Goal: Check status: Check status

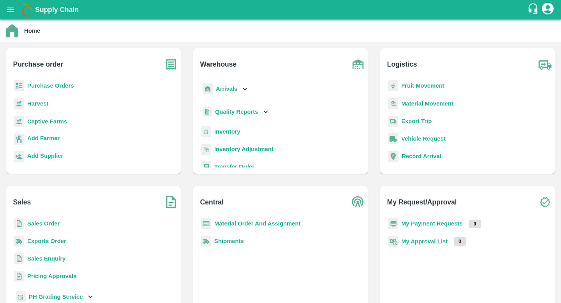
click at [227, 85] on p "Arrivals" at bounding box center [226, 89] width 21 height 9
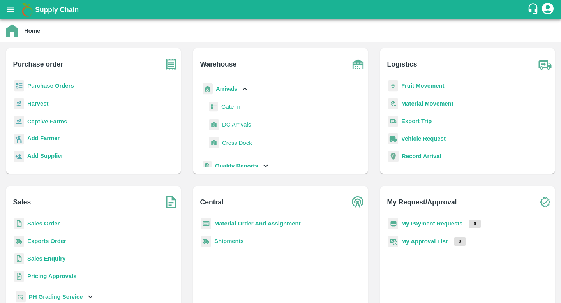
click at [235, 125] on span "DC Arrivals" at bounding box center [236, 124] width 29 height 9
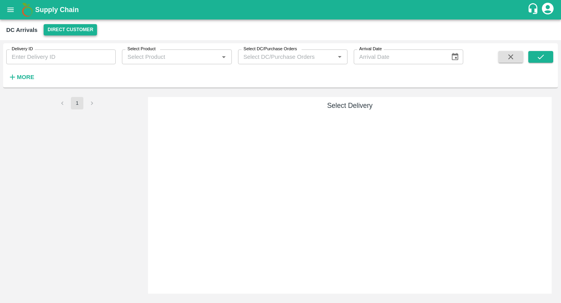
click at [63, 30] on button "Direct Customer" at bounding box center [70, 29] width 53 height 11
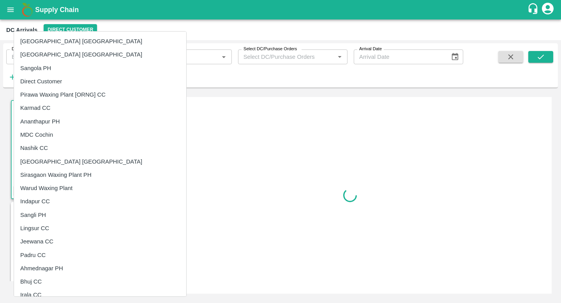
scroll to position [396, 0]
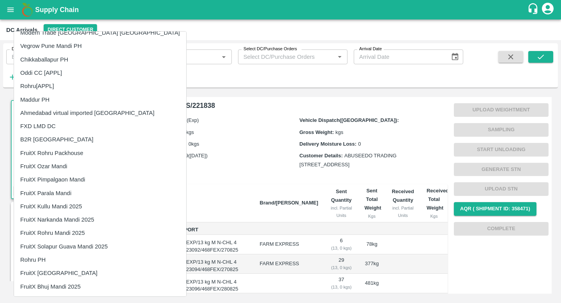
click at [75, 284] on li "FruitX Bhuj Mandi 2025" at bounding box center [100, 286] width 172 height 13
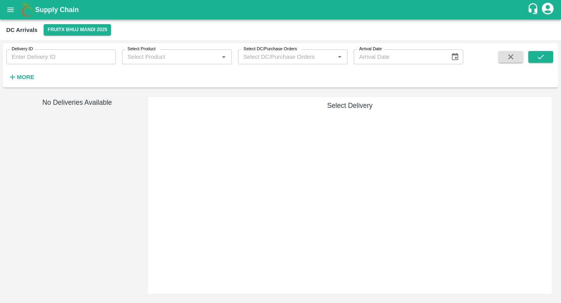
click at [26, 72] on h6 "More" at bounding box center [26, 77] width 18 height 10
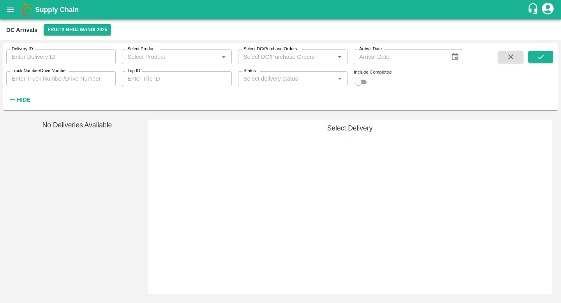
click at [364, 83] on input "checkbox" at bounding box center [358, 82] width 28 height 9
checkbox input "true"
click at [542, 56] on icon "submit" at bounding box center [541, 57] width 9 height 9
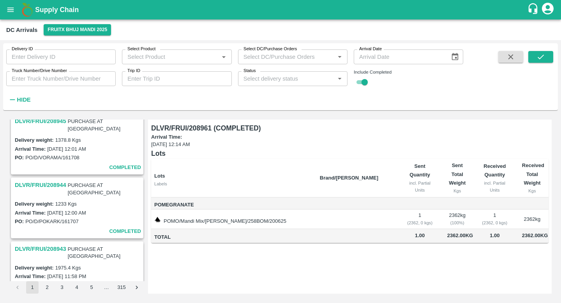
scroll to position [1251, 0]
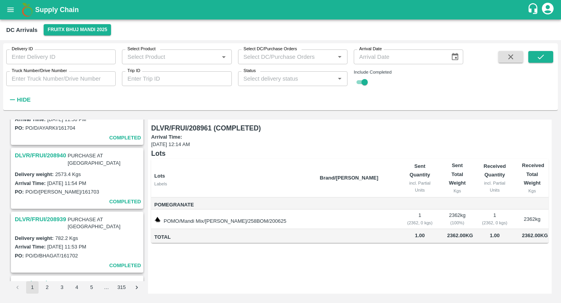
click at [2, 6] on div "Supply Chain" at bounding box center [280, 9] width 561 height 19
click at [8, 8] on icon "open drawer" at bounding box center [10, 9] width 7 height 4
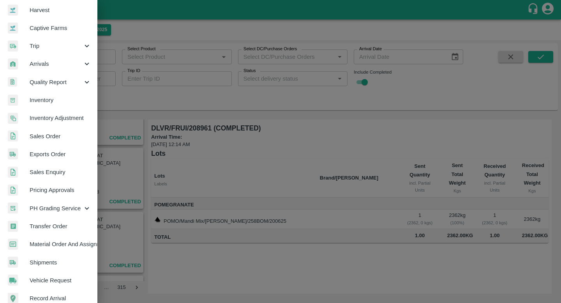
scroll to position [59, 0]
click at [50, 224] on span "Transfer Order" at bounding box center [61, 225] width 62 height 9
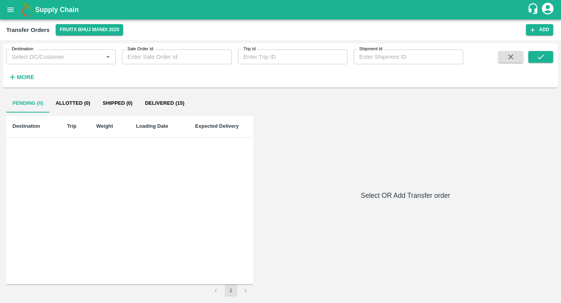
click at [161, 106] on button "Delivered (15)" at bounding box center [165, 103] width 52 height 19
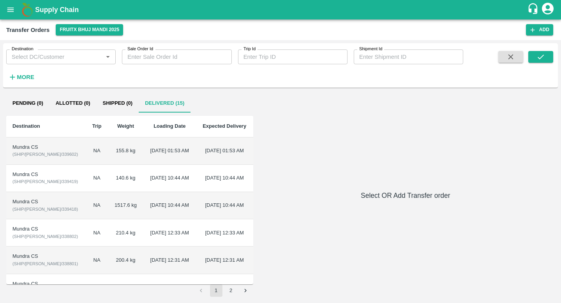
click at [143, 155] on td "04 Jun 2025, 01:53 AM" at bounding box center [169, 151] width 53 height 27
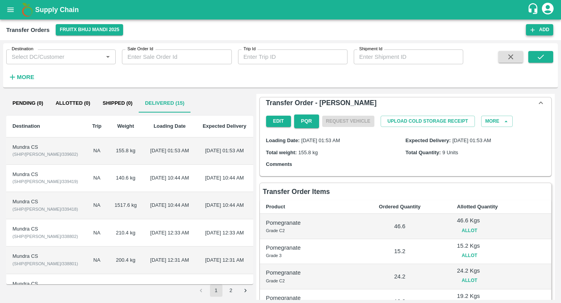
click at [531, 32] on icon "button" at bounding box center [532, 29] width 7 height 7
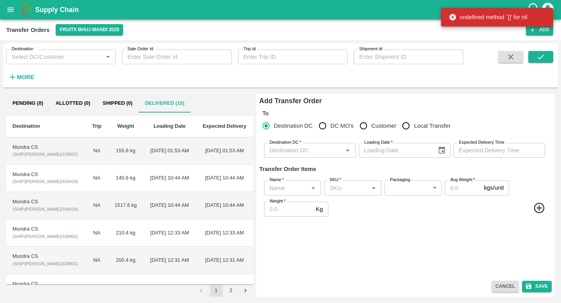
click at [407, 127] on input "Local Transfer" at bounding box center [406, 126] width 16 height 16
radio input "true"
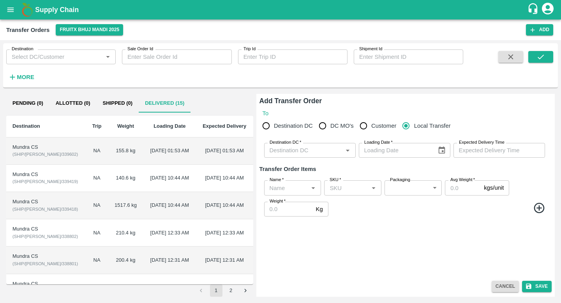
click at [498, 284] on button "Cancel" at bounding box center [505, 286] width 27 height 11
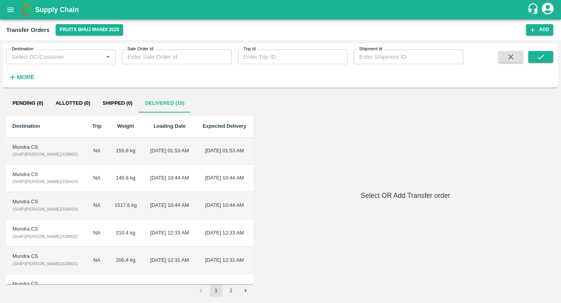
click at [150, 160] on td "04 Jun 2025, 01:53 AM" at bounding box center [169, 151] width 53 height 27
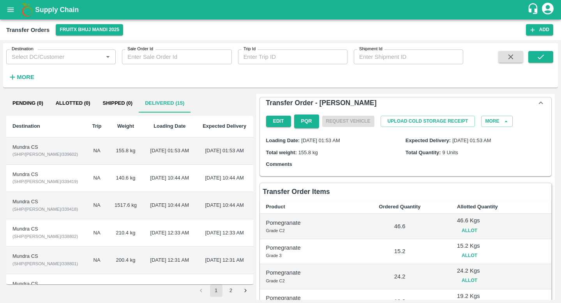
click at [86, 160] on td "NA" at bounding box center [97, 151] width 22 height 27
click at [86, 179] on td "NA" at bounding box center [97, 178] width 22 height 27
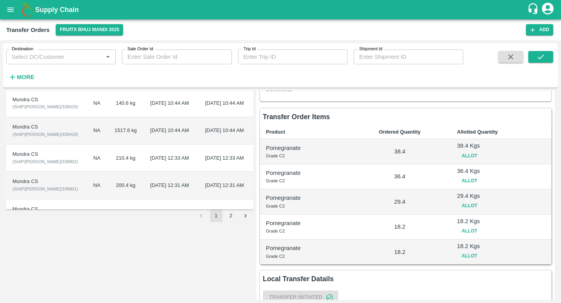
scroll to position [91, 0]
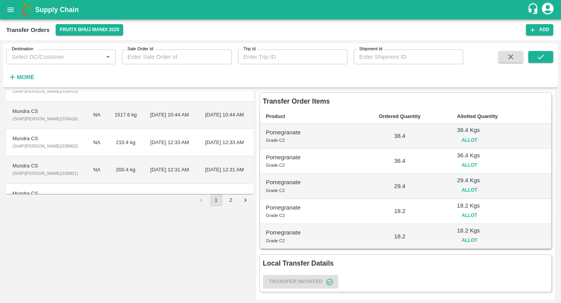
click at [86, 151] on td "NA" at bounding box center [97, 142] width 22 height 27
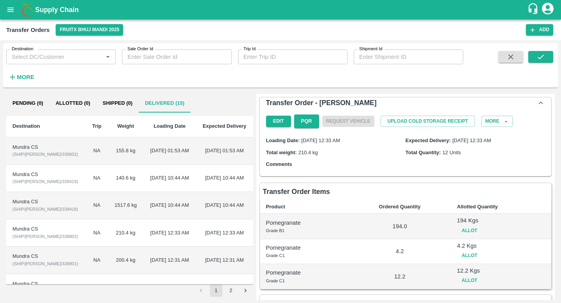
scroll to position [41, 0]
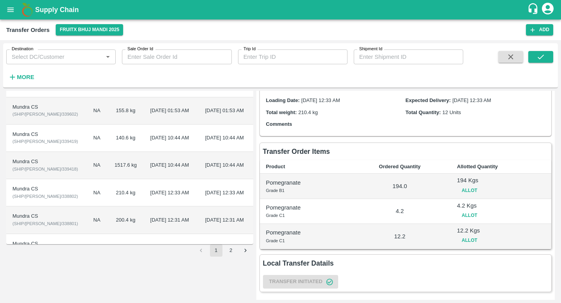
click at [148, 133] on td "03 Jun 2025, 10:44 AM" at bounding box center [169, 138] width 53 height 27
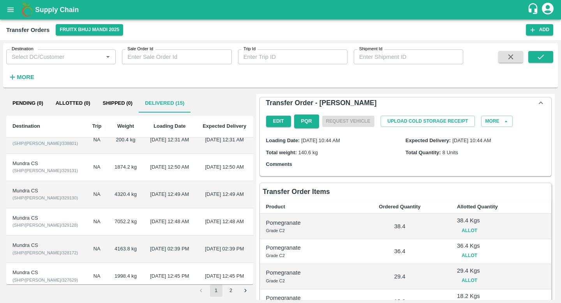
scroll to position [130, 0]
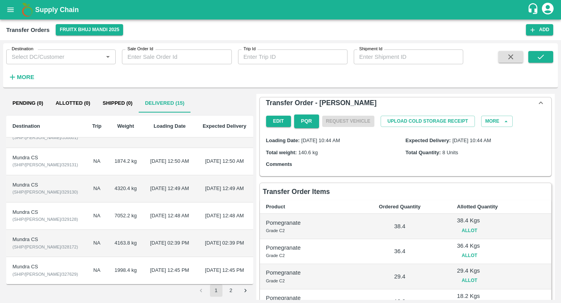
click at [196, 211] on td "20 Apr 2025, 12:48 AM" at bounding box center [224, 216] width 57 height 27
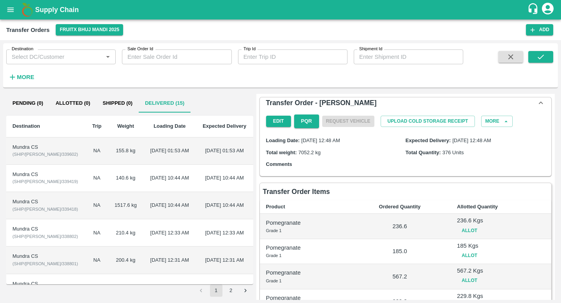
click at [143, 147] on td "04 Jun 2025, 01:53 AM" at bounding box center [169, 151] width 53 height 27
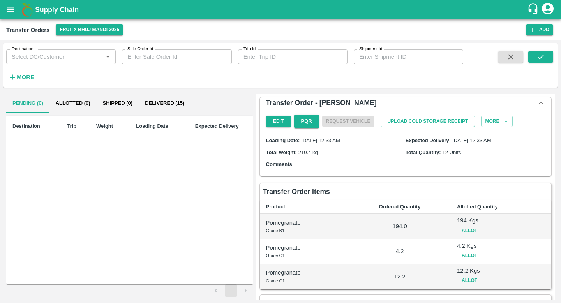
click at [168, 107] on button "Delivered (15)" at bounding box center [165, 103] width 52 height 19
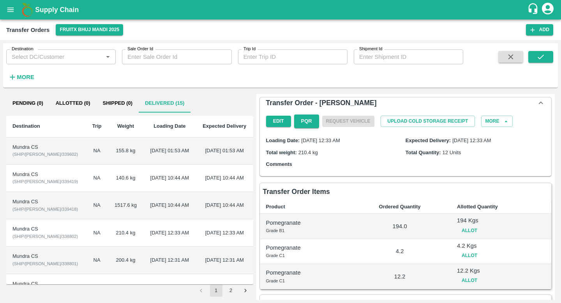
click at [108, 150] on td "155.8 kg" at bounding box center [125, 151] width 35 height 27
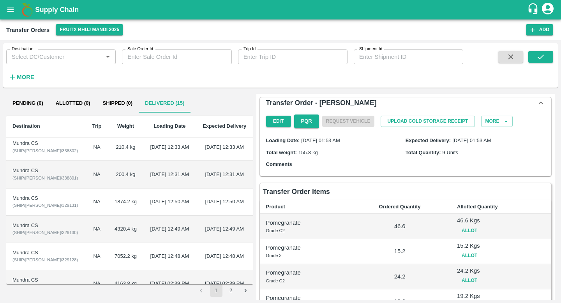
scroll to position [130, 0]
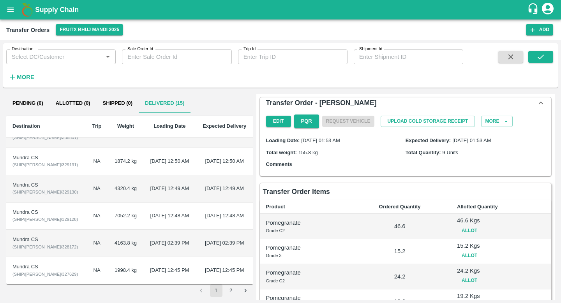
click at [115, 165] on td "1874.2 kg" at bounding box center [125, 161] width 35 height 27
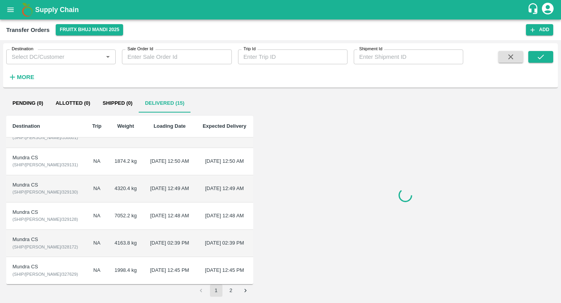
click at [149, 158] on td "20 Apr 2025, 12:50 AM" at bounding box center [169, 161] width 53 height 27
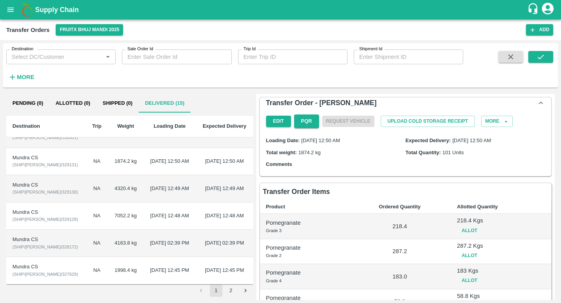
click at [316, 141] on span "20 Apr 2025, 12:50 AM" at bounding box center [320, 141] width 39 height 6
click at [310, 142] on span "20 Apr 2025, 12:50 AM" at bounding box center [320, 141] width 39 height 6
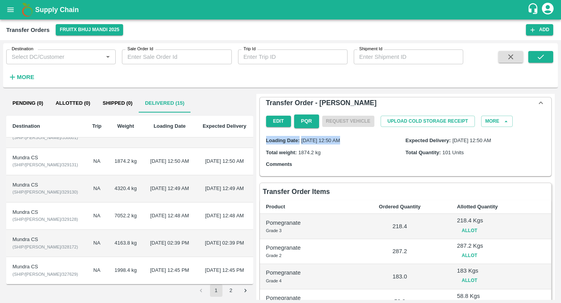
click at [329, 145] on div "Loading Date: 20 Apr 2025, 12:50 AM Expected Delivery: 20 Apr 2025, 12:50 AM To…" at bounding box center [405, 152] width 285 height 42
click at [292, 141] on label "Loading Date:" at bounding box center [283, 141] width 34 height 6
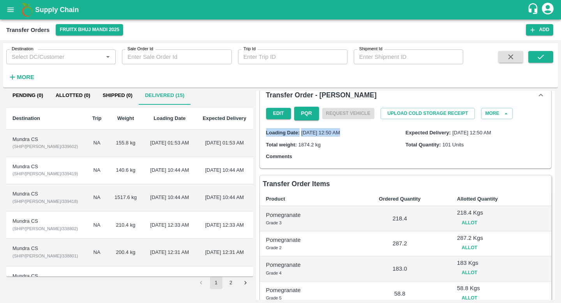
scroll to position [5, 0]
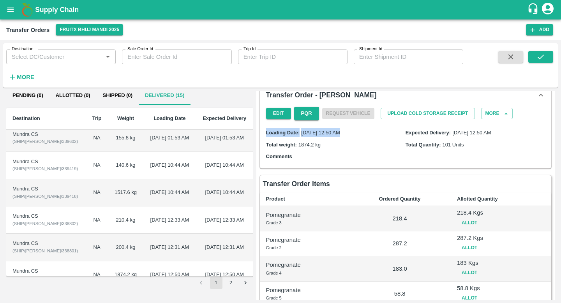
click at [230, 283] on button "2" at bounding box center [231, 283] width 12 height 12
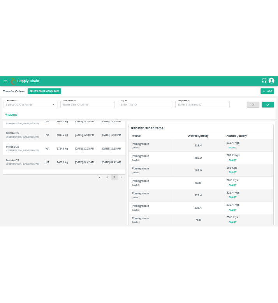
scroll to position [0, 0]
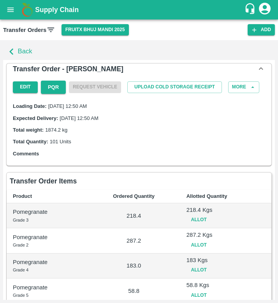
click at [21, 50] on button "Back" at bounding box center [18, 51] width 31 height 17
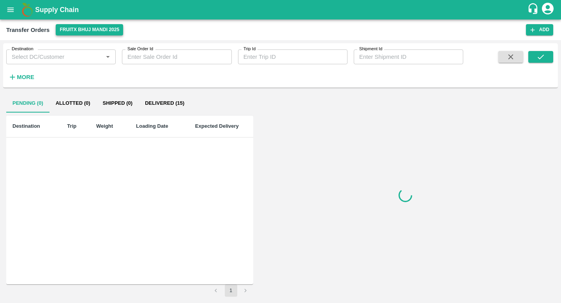
click at [68, 27] on button "FruitX Bhuj Mandi 2025" at bounding box center [89, 29] width 67 height 11
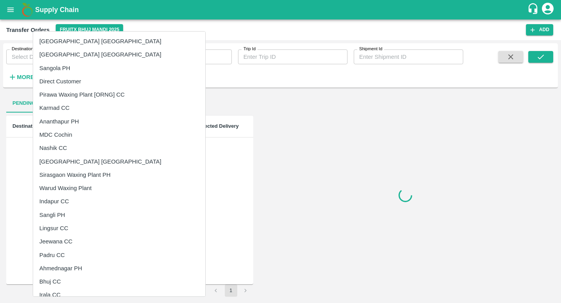
scroll to position [409, 0]
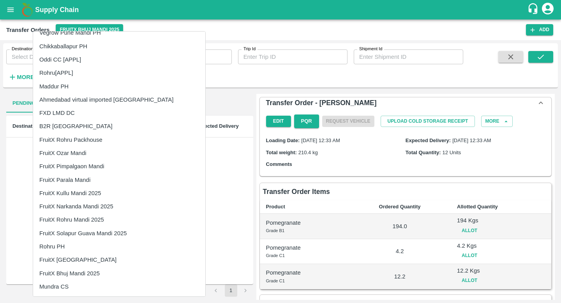
click at [81, 281] on li "Mundra CS" at bounding box center [119, 286] width 172 height 13
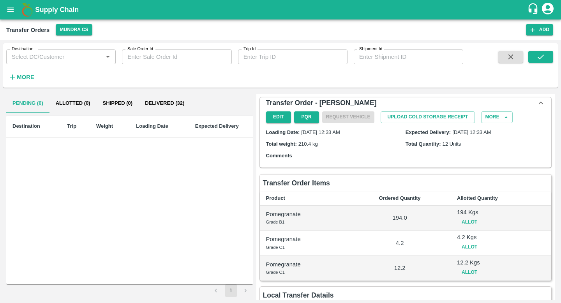
click at [147, 104] on button "Delivered (32)" at bounding box center [165, 103] width 52 height 19
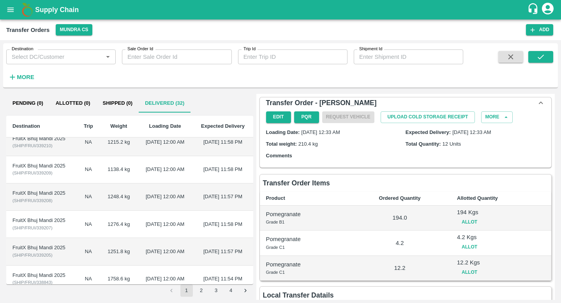
scroll to position [0, 0]
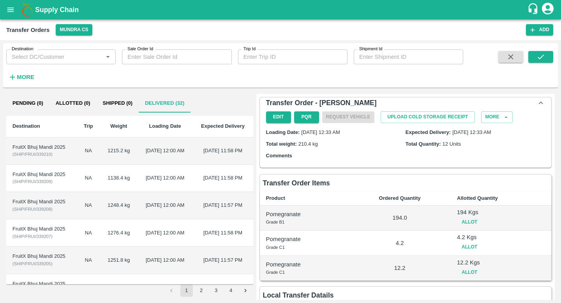
click at [34, 110] on button "Pending (0)" at bounding box center [27, 103] width 43 height 19
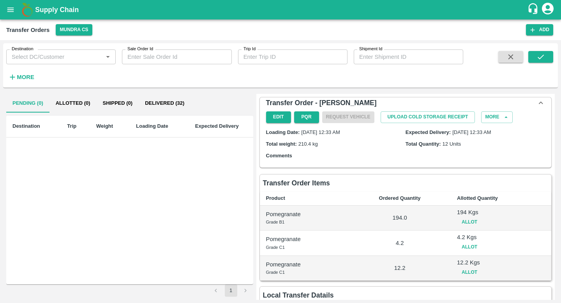
click at [159, 103] on button "Delivered (32)" at bounding box center [165, 103] width 52 height 19
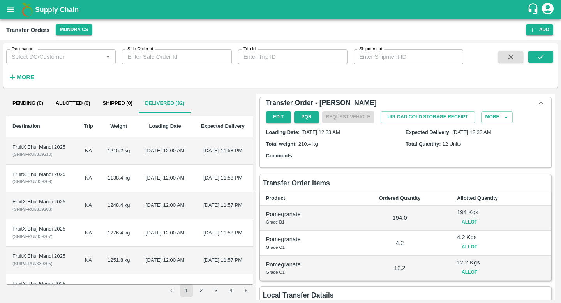
click at [158, 155] on td "[DATE] 12:00 AM" at bounding box center [165, 151] width 55 height 27
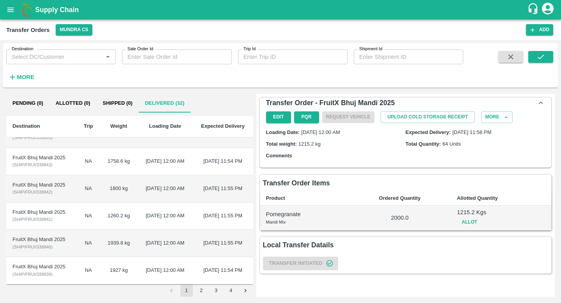
scroll to position [202, 0]
click at [12, 9] on icon "open drawer" at bounding box center [10, 9] width 7 height 4
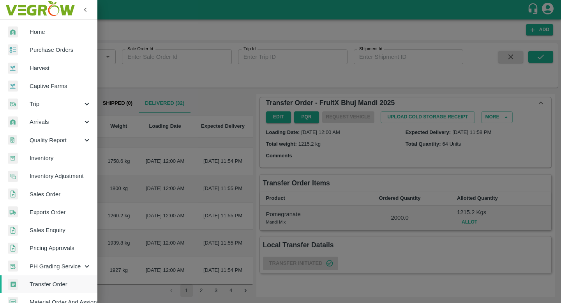
click at [52, 119] on span "Arrivals" at bounding box center [56, 122] width 53 height 9
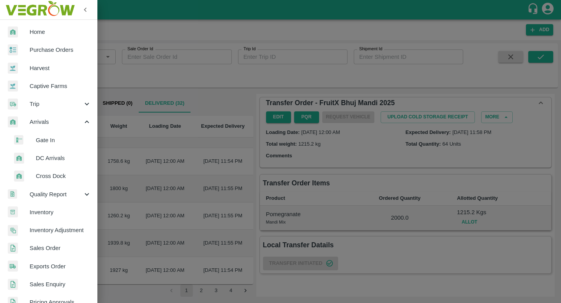
click at [53, 156] on span "DC Arrivals" at bounding box center [63, 158] width 55 height 9
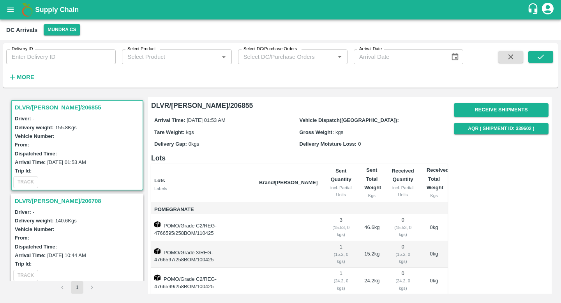
click at [54, 108] on h3 "DLVR/MUND/206855" at bounding box center [78, 107] width 127 height 10
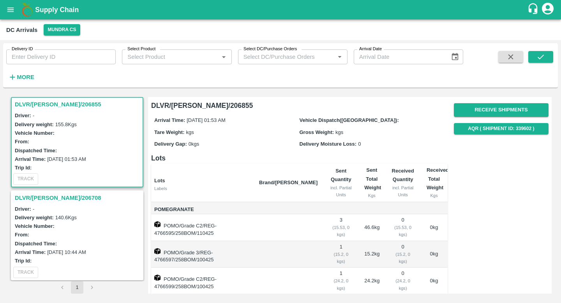
click at [55, 199] on h3 "DLVR/MUND/206708" at bounding box center [78, 198] width 127 height 10
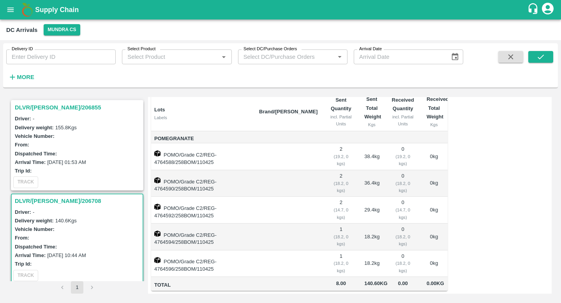
click at [56, 109] on h3 "DLVR/MUND/206855" at bounding box center [78, 107] width 127 height 10
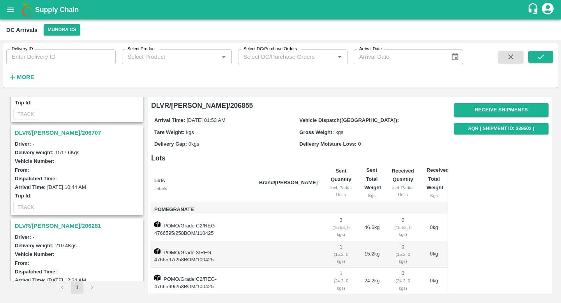
scroll to position [285, 0]
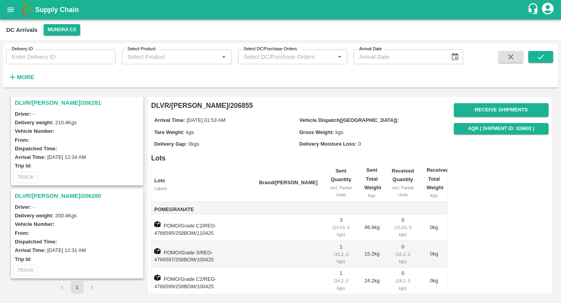
click at [57, 199] on h3 "DLVR/MUND/206280" at bounding box center [78, 196] width 127 height 10
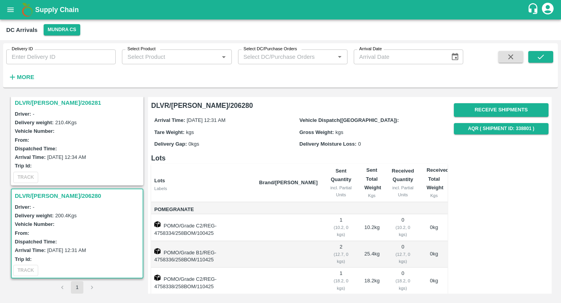
click at [57, 99] on h3 "DLVR/MUND/206281" at bounding box center [78, 103] width 127 height 10
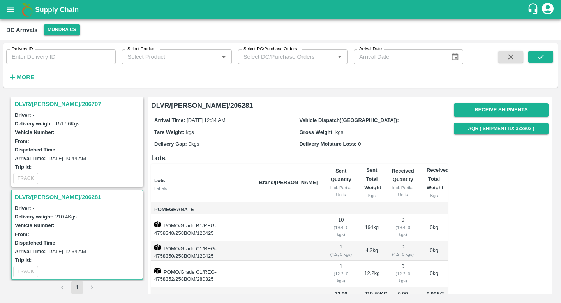
click at [52, 104] on h3 "DLVR/MUND/206707" at bounding box center [78, 104] width 127 height 10
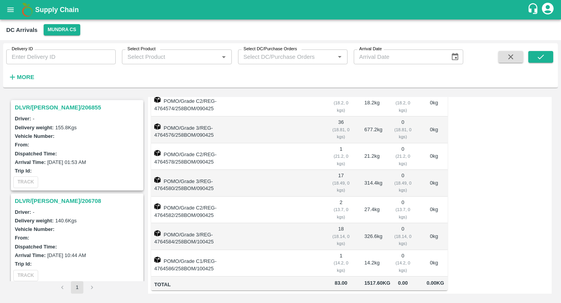
click at [52, 105] on h3 "DLVR/MUND/206855" at bounding box center [78, 107] width 127 height 10
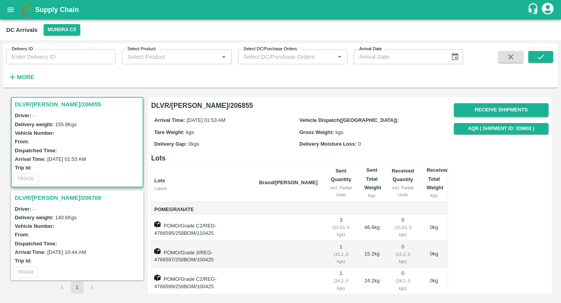
click at [11, 13] on icon "open drawer" at bounding box center [10, 9] width 9 height 9
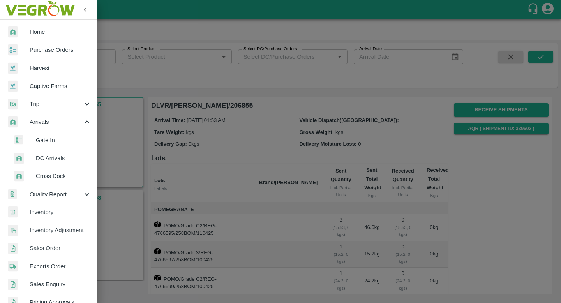
click at [62, 212] on span "Inventory" at bounding box center [61, 212] width 62 height 9
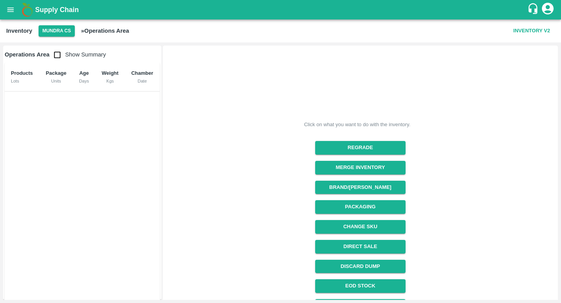
click at [15, 17] on button "open drawer" at bounding box center [11, 10] width 18 height 18
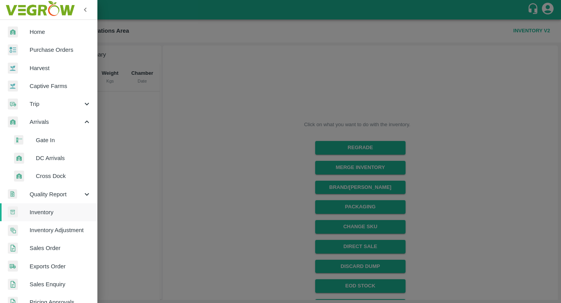
click at [70, 210] on span "Inventory" at bounding box center [61, 212] width 62 height 9
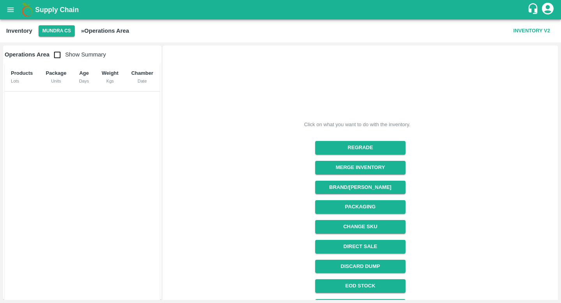
click at [14, 10] on icon "open drawer" at bounding box center [10, 9] width 9 height 9
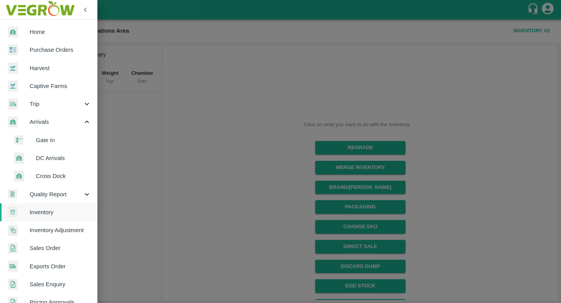
click at [54, 159] on span "DC Arrivals" at bounding box center [63, 158] width 55 height 9
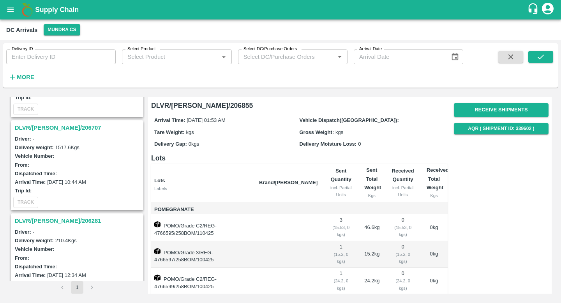
click at [51, 127] on h3 "DLVR/MUND/206707" at bounding box center [78, 128] width 127 height 10
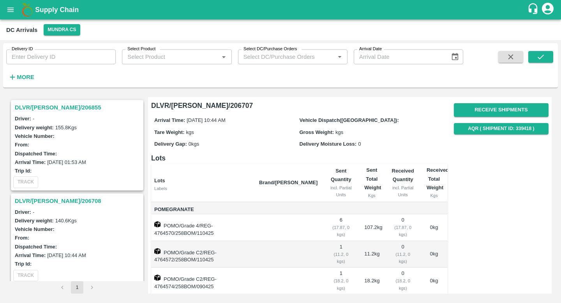
click at [12, 9] on icon "open drawer" at bounding box center [10, 9] width 9 height 9
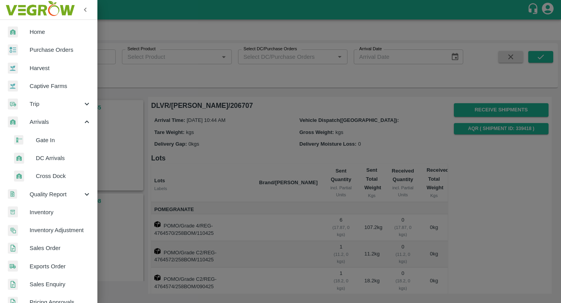
click at [61, 230] on span "Inventory Adjustment" at bounding box center [61, 230] width 62 height 9
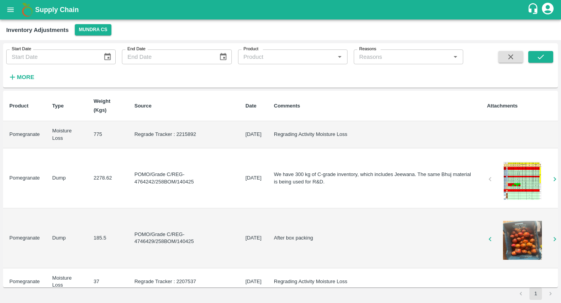
click at [18, 9] on button "open drawer" at bounding box center [11, 10] width 18 height 18
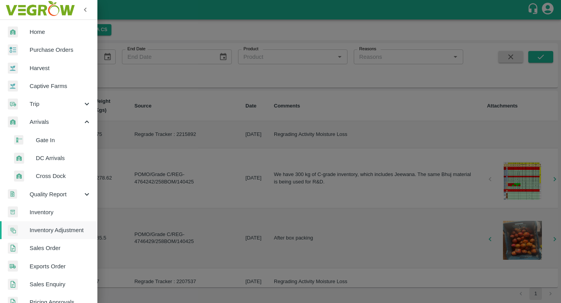
click at [53, 158] on span "DC Arrivals" at bounding box center [63, 158] width 55 height 9
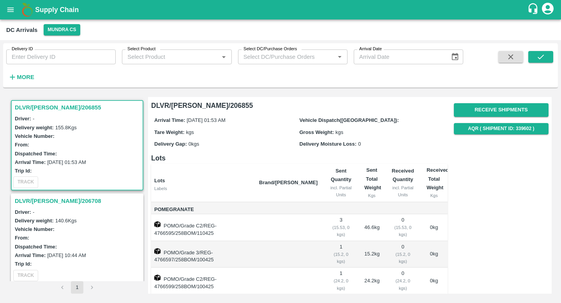
scroll to position [1, 0]
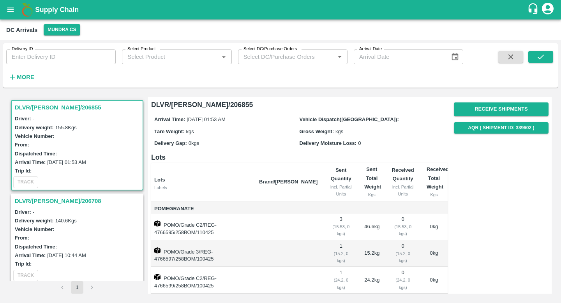
click at [55, 200] on h3 "DLVR/MUND/206708" at bounding box center [78, 201] width 127 height 10
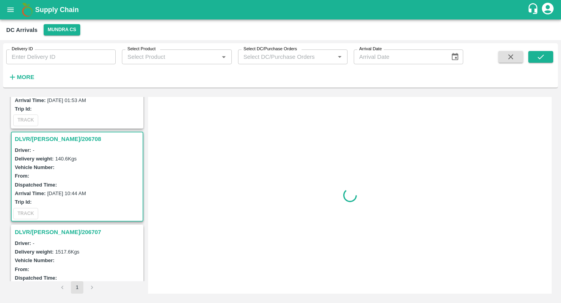
scroll to position [96, 0]
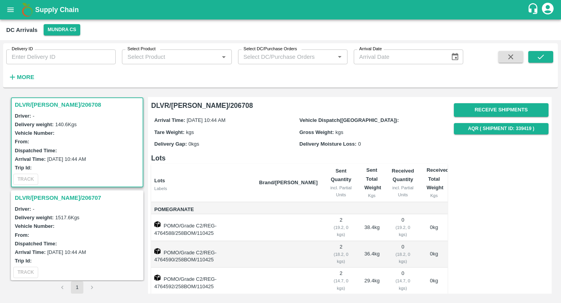
click at [55, 200] on h3 "DLVR/MUND/206707" at bounding box center [78, 198] width 127 height 10
click at [55, 200] on h3 "DLVR/MUND/206281" at bounding box center [78, 198] width 127 height 10
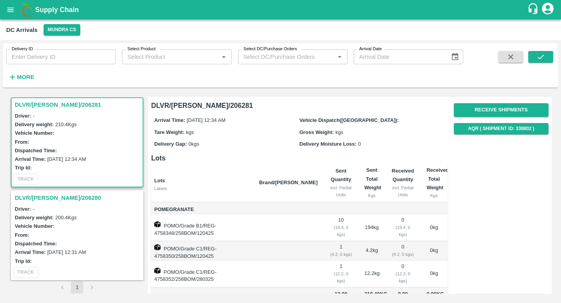
scroll to position [283, 0]
click at [55, 200] on h3 "DLVR/MUND/206280" at bounding box center [78, 198] width 127 height 10
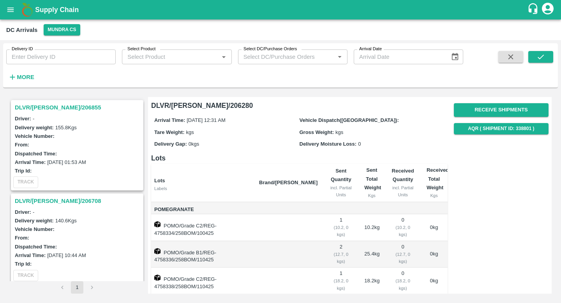
click at [17, 80] on strong "More" at bounding box center [26, 77] width 18 height 6
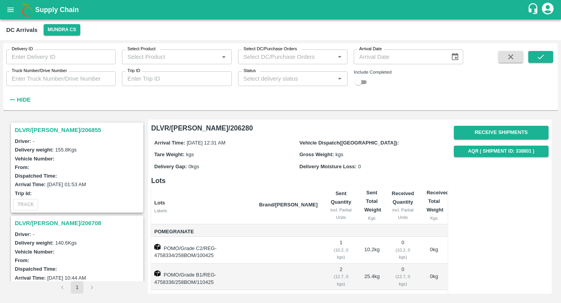
click at [288, 79] on input "Status" at bounding box center [286, 79] width 92 height 10
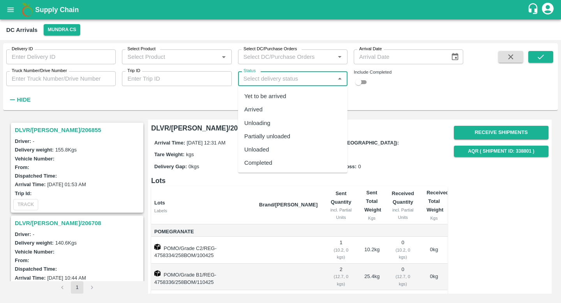
click at [281, 147] on div "Unloaded" at bounding box center [293, 149] width 110 height 13
type input "Unloaded"
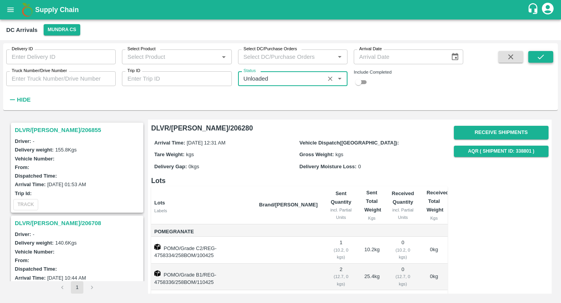
click at [543, 62] on button "submit" at bounding box center [540, 57] width 25 height 12
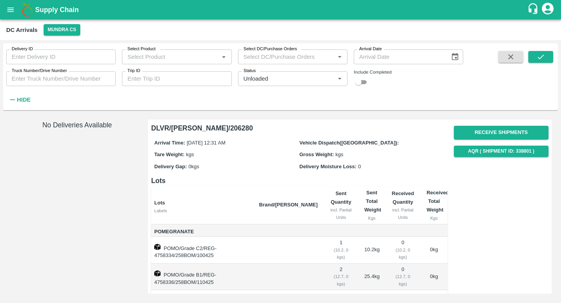
click at [364, 79] on input "checkbox" at bounding box center [358, 82] width 28 height 9
checkbox input "true"
click at [539, 59] on icon "submit" at bounding box center [541, 57] width 9 height 9
click at [317, 80] on input "Status" at bounding box center [281, 79] width 82 height 10
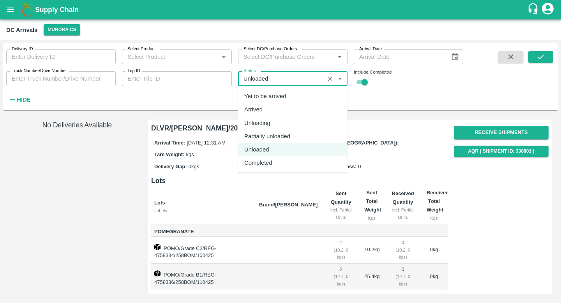
click at [299, 161] on div "Completed" at bounding box center [293, 162] width 110 height 13
type input "Completed"
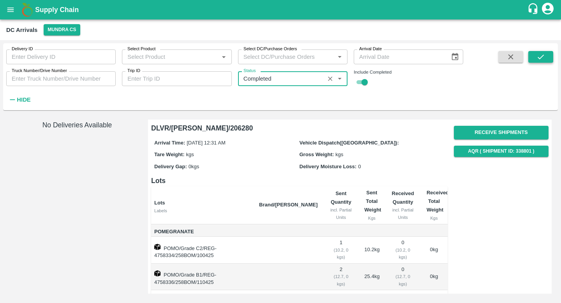
click at [548, 56] on button "submit" at bounding box center [540, 57] width 25 height 12
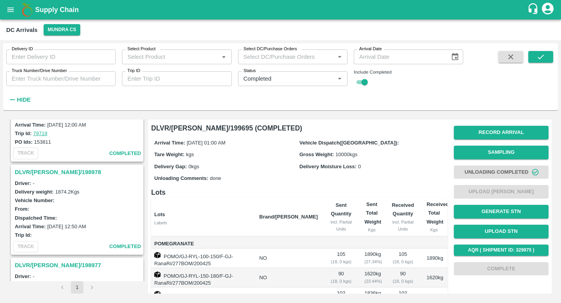
scroll to position [367, 0]
click at [51, 170] on h3 "DLVR/MUND/198978" at bounding box center [78, 171] width 127 height 10
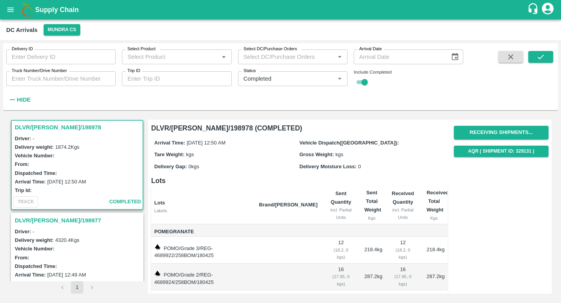
click at [64, 146] on label "1874.2 Kgs" at bounding box center [67, 147] width 24 height 6
copy label "1874.2"
click at [364, 83] on input "checkbox" at bounding box center [365, 82] width 28 height 9
checkbox input "false"
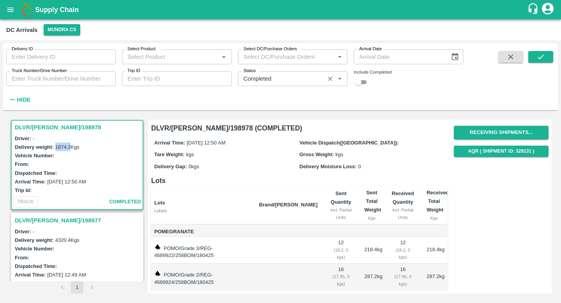
click at [315, 86] on div "Status   *" at bounding box center [293, 78] width 110 height 15
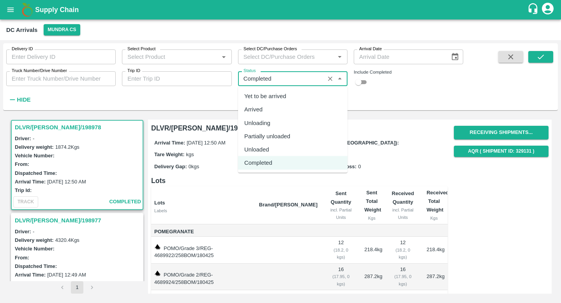
click at [312, 97] on div "Yet to be arrived" at bounding box center [293, 96] width 110 height 13
type input "Yet to be arrived"
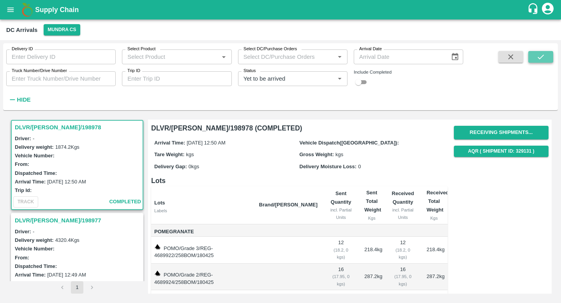
click at [546, 61] on button "submit" at bounding box center [540, 57] width 25 height 12
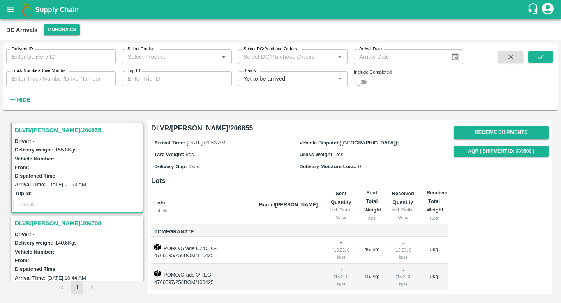
click at [45, 225] on h3 "DLVR/MUND/206708" at bounding box center [78, 223] width 127 height 10
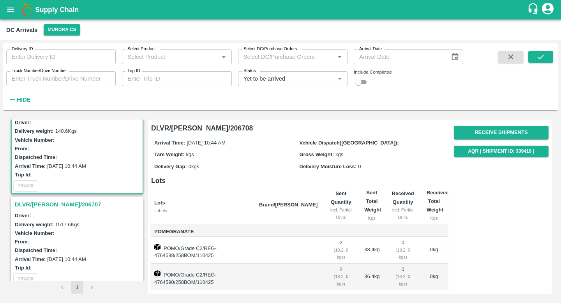
click at [46, 200] on h3 "DLVR/MUND/206707" at bounding box center [78, 205] width 127 height 10
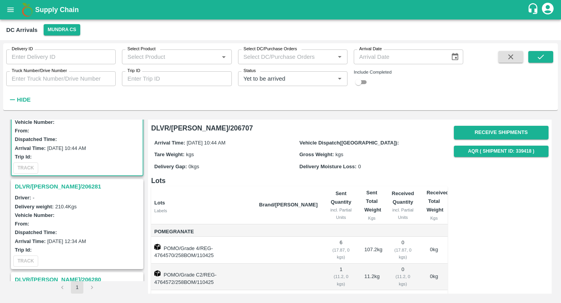
click at [41, 189] on h3 "DLVR/MUND/206281" at bounding box center [78, 187] width 127 height 10
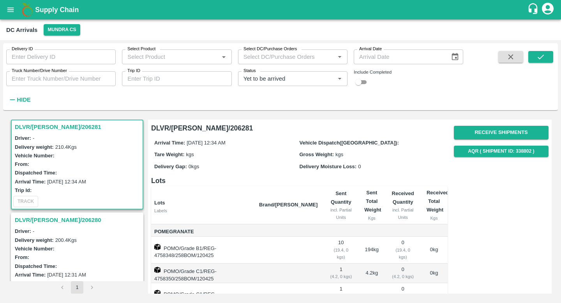
scroll to position [307, 0]
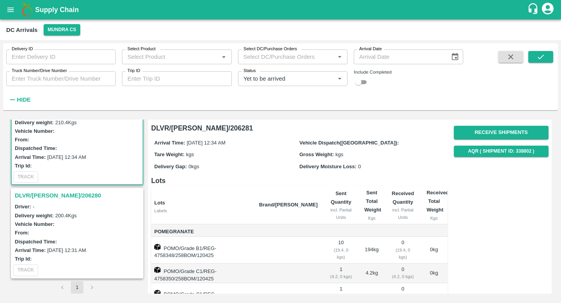
click at [41, 190] on div "DLVR/MUND/206280" at bounding box center [77, 195] width 131 height 13
click at [41, 193] on h3 "DLVR/MUND/206280" at bounding box center [78, 196] width 127 height 10
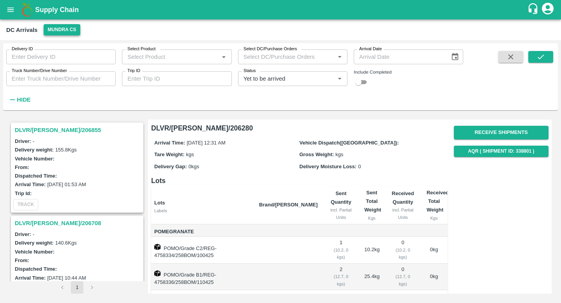
click at [62, 30] on button "Mundra CS" at bounding box center [62, 29] width 36 height 11
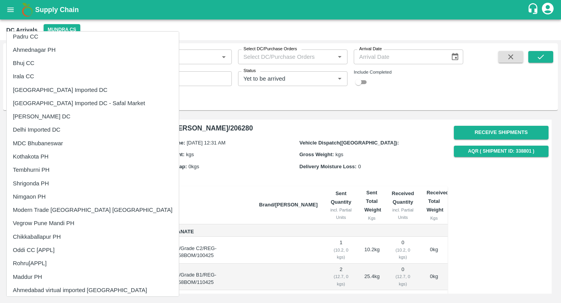
scroll to position [409, 0]
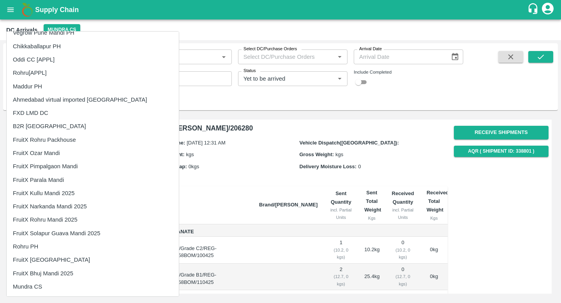
click at [72, 271] on li "FruitX Bhuj Mandi 2025" at bounding box center [93, 273] width 172 height 13
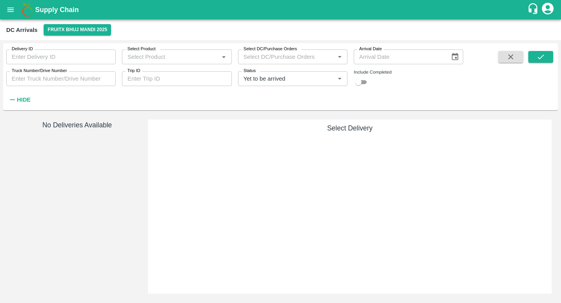
click at [12, 10] on icon "open drawer" at bounding box center [10, 9] width 7 height 4
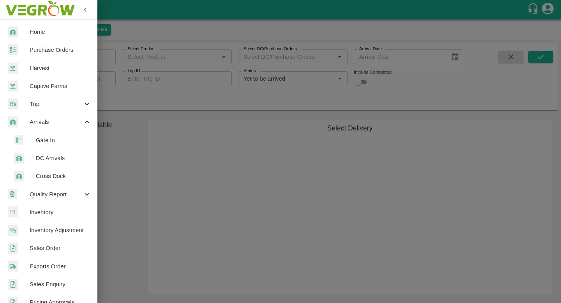
click at [127, 198] on div at bounding box center [280, 151] width 561 height 303
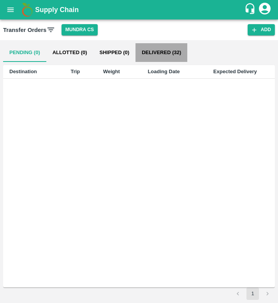
click at [152, 54] on button "Delivered (32)" at bounding box center [162, 52] width 52 height 19
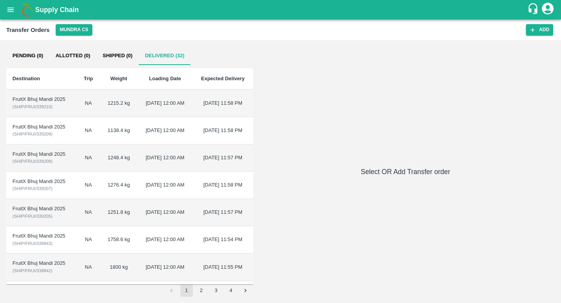
click at [148, 112] on td "31 May 2025, 12:00 AM" at bounding box center [165, 103] width 55 height 27
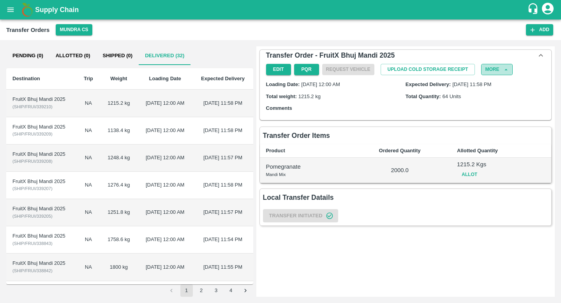
click at [278, 67] on button "More" at bounding box center [496, 69] width 31 height 11
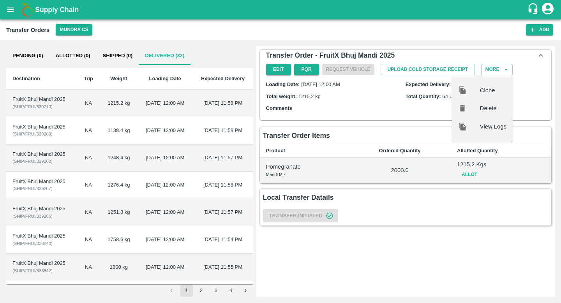
click at [278, 74] on div "Edit PQR Request Vehicle Upload Cold Storage Receipt More Clone Delete View Logs" at bounding box center [405, 69] width 285 height 11
